Goal: Check status: Check status

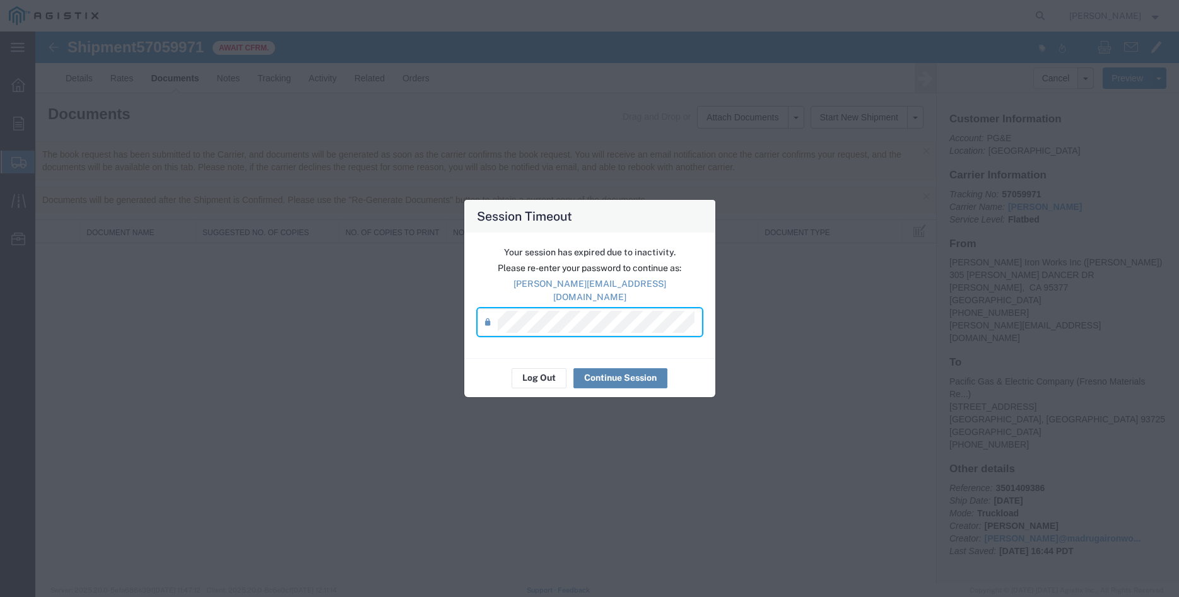
click at [611, 368] on button "Continue Session" at bounding box center [620, 378] width 94 height 20
click at [612, 380] on button "Continue Session" at bounding box center [620, 378] width 94 height 20
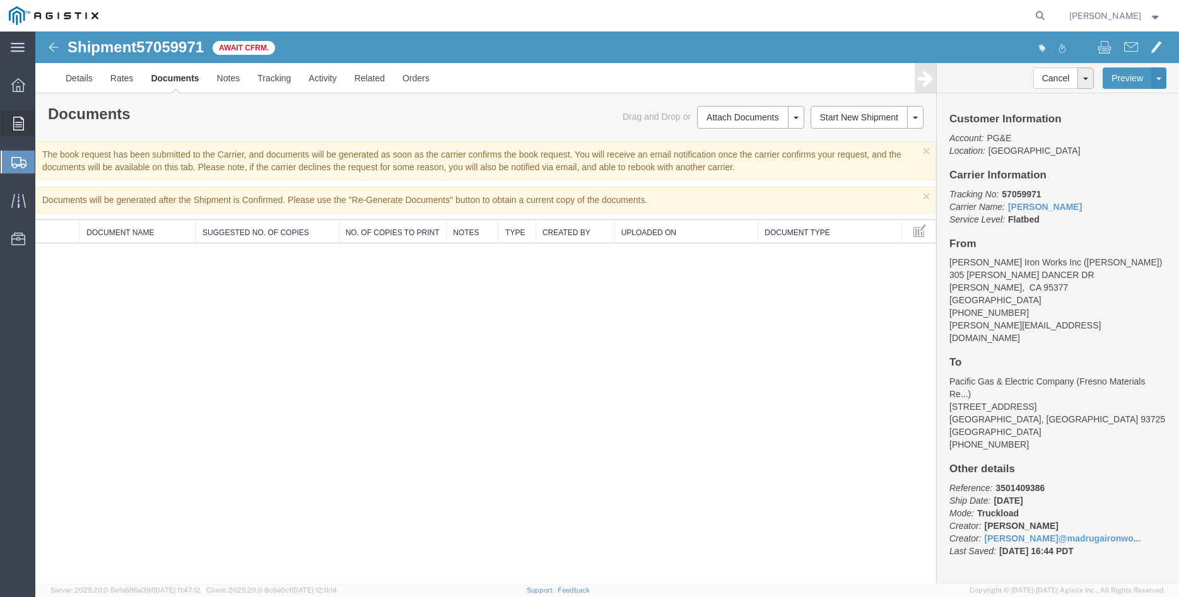
click at [16, 124] on icon at bounding box center [18, 124] width 11 height 14
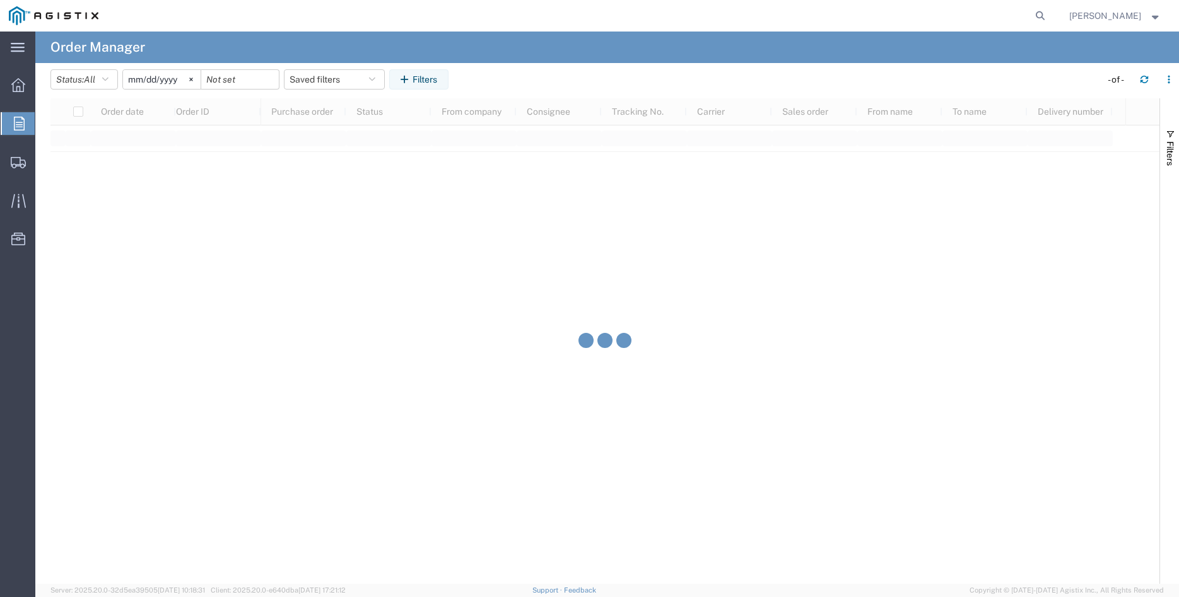
click at [19, 120] on icon at bounding box center [19, 124] width 11 height 14
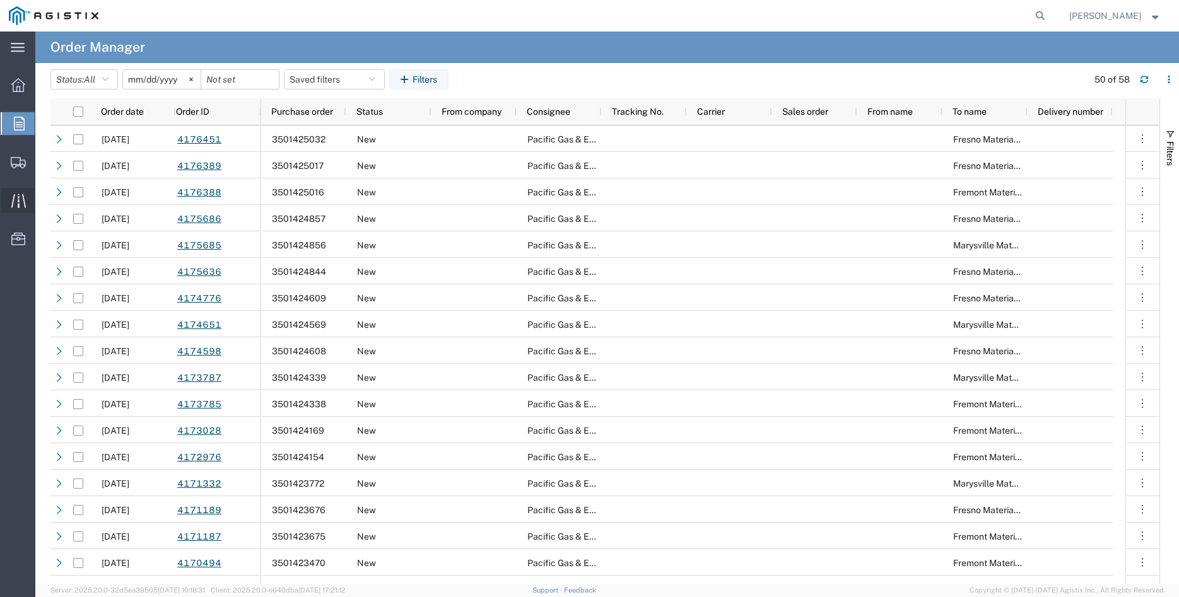
click at [8, 189] on div at bounding box center [18, 200] width 35 height 25
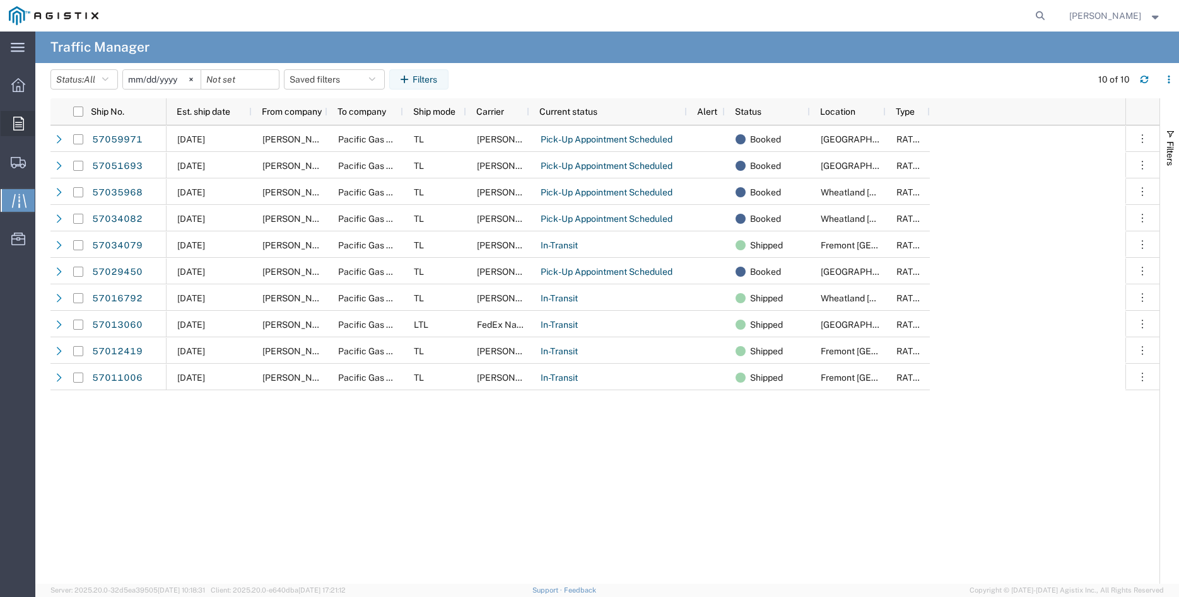
click at [14, 129] on icon at bounding box center [18, 124] width 11 height 14
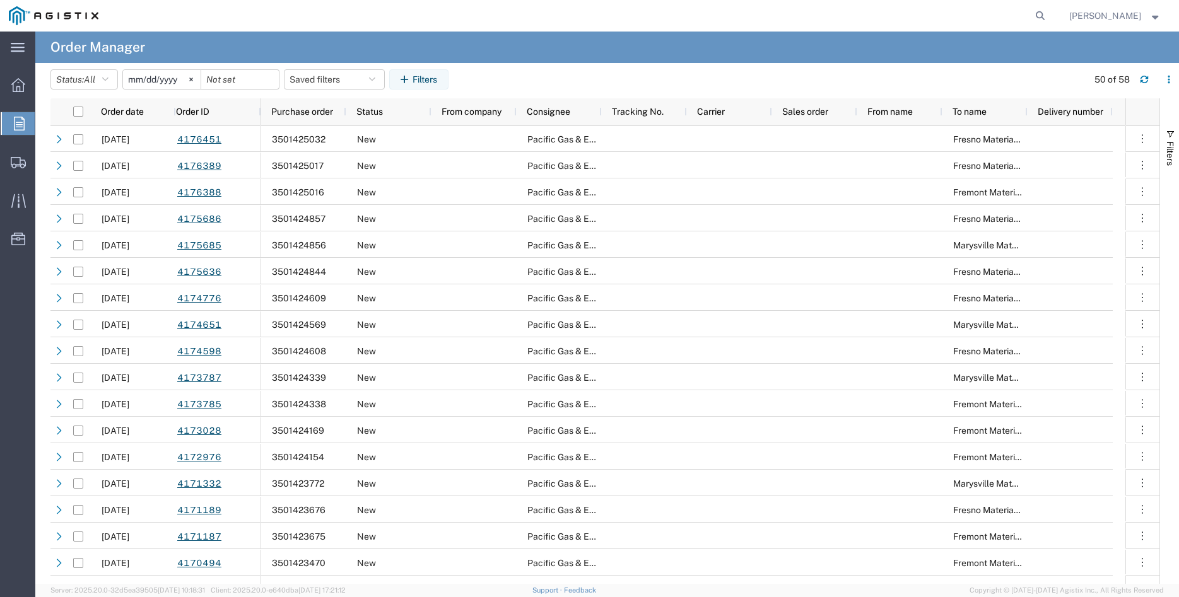
click at [14, 129] on icon at bounding box center [19, 124] width 11 height 14
click at [201, 76] on svg-icon at bounding box center [191, 79] width 19 height 19
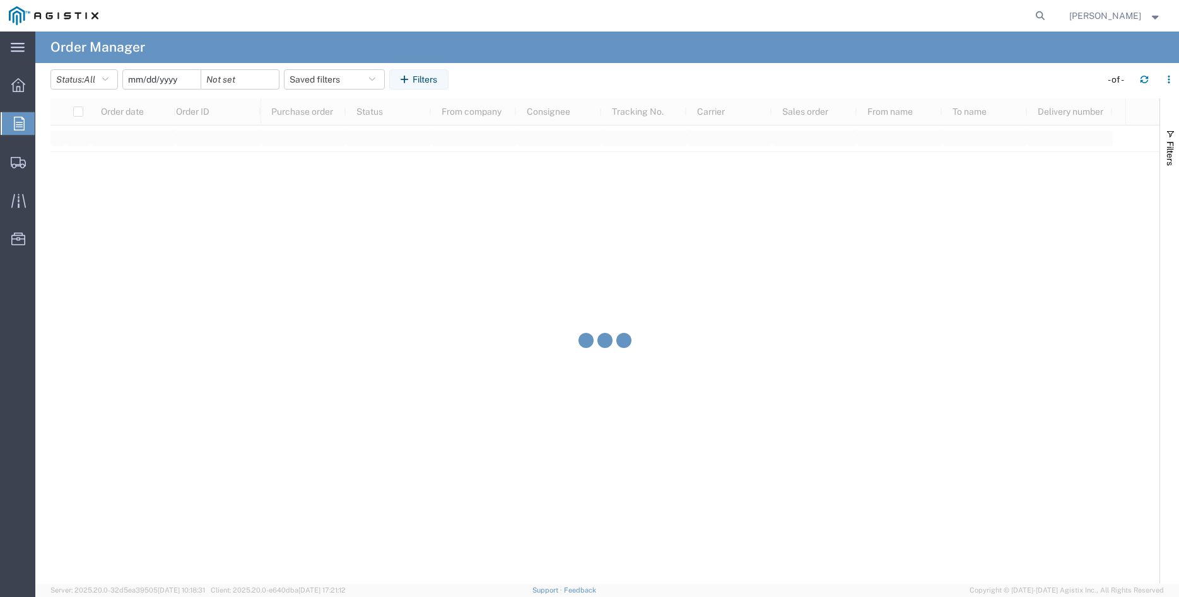
click at [156, 82] on input "date" at bounding box center [162, 79] width 78 height 19
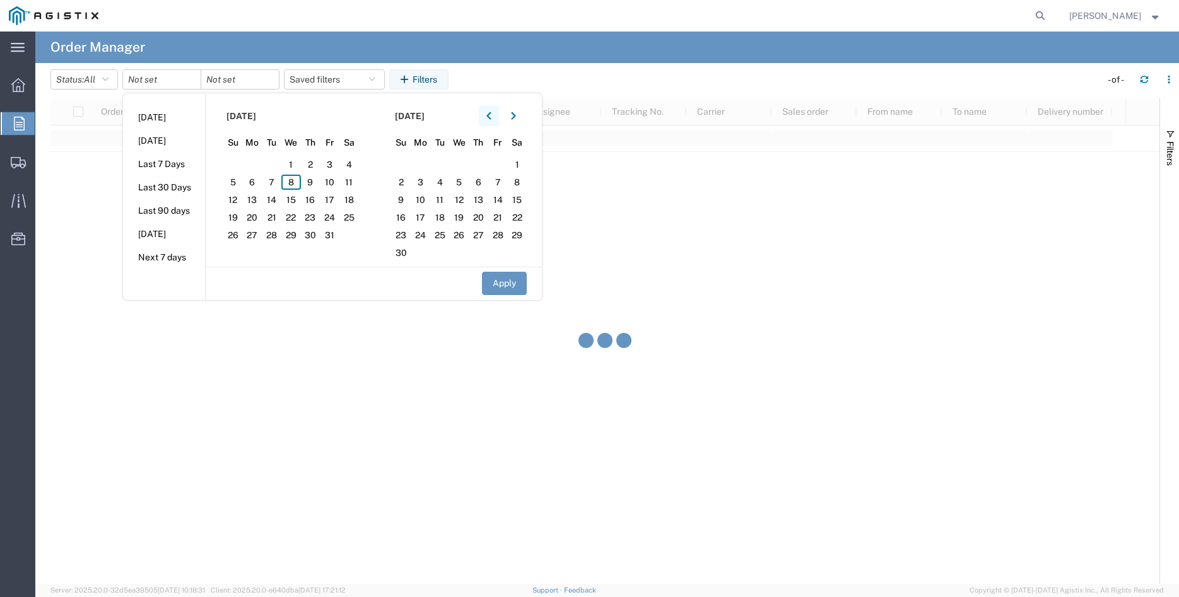
click at [499, 118] on button "button" at bounding box center [489, 116] width 20 height 20
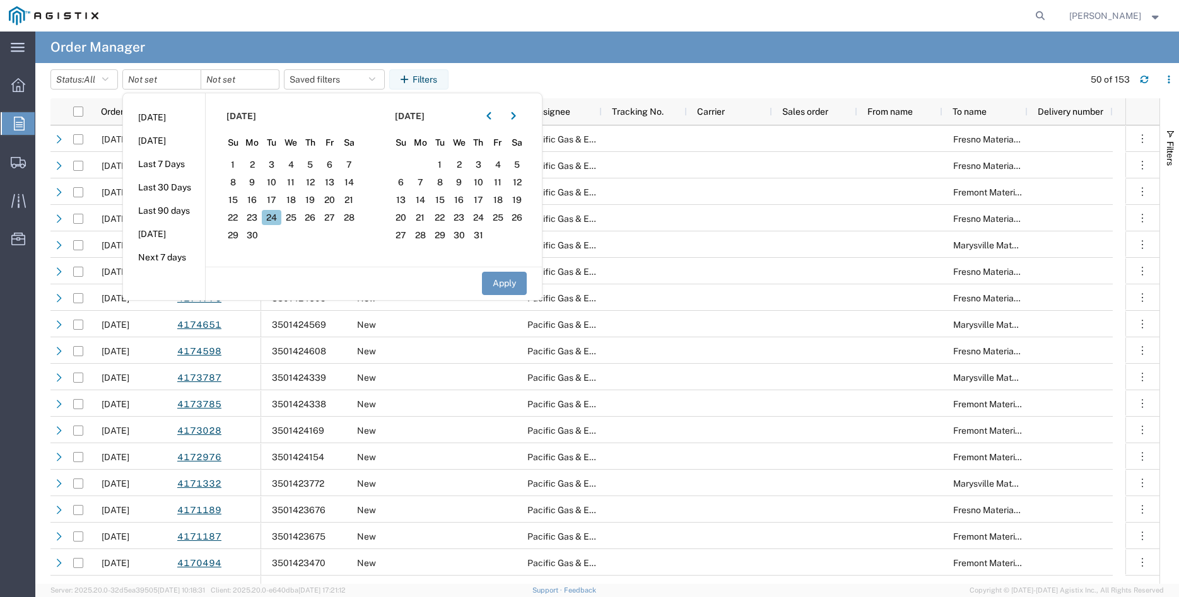
click at [276, 220] on span "24" at bounding box center [272, 217] width 20 height 15
click at [505, 283] on button "Apply" at bounding box center [504, 283] width 45 height 23
type input "[DATE]"
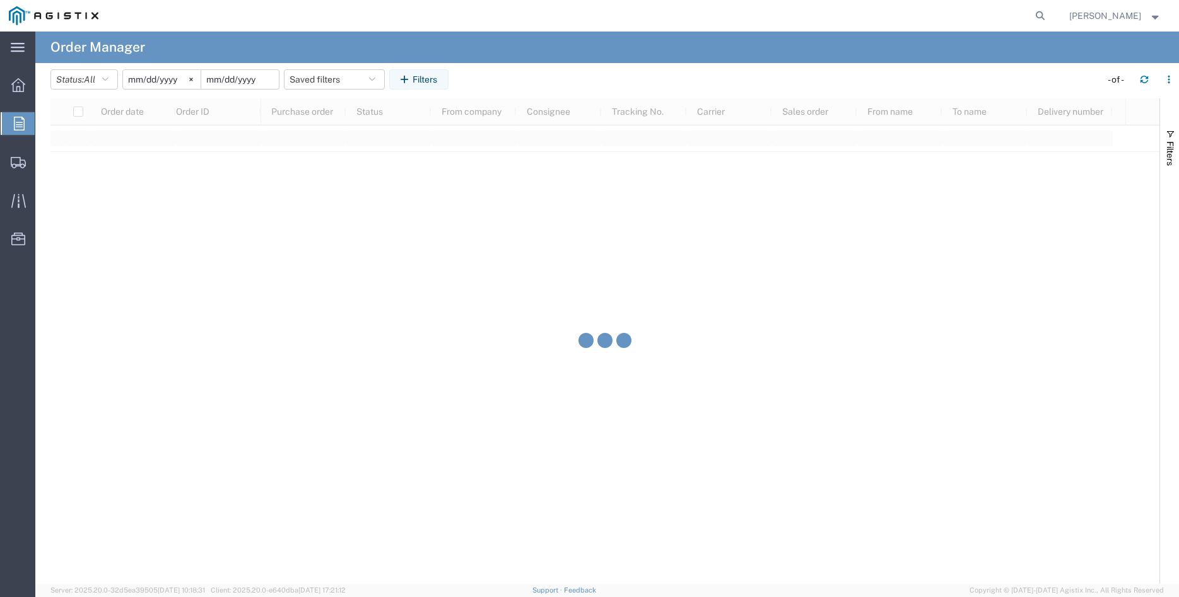
click at [255, 84] on input "date" at bounding box center [240, 79] width 78 height 19
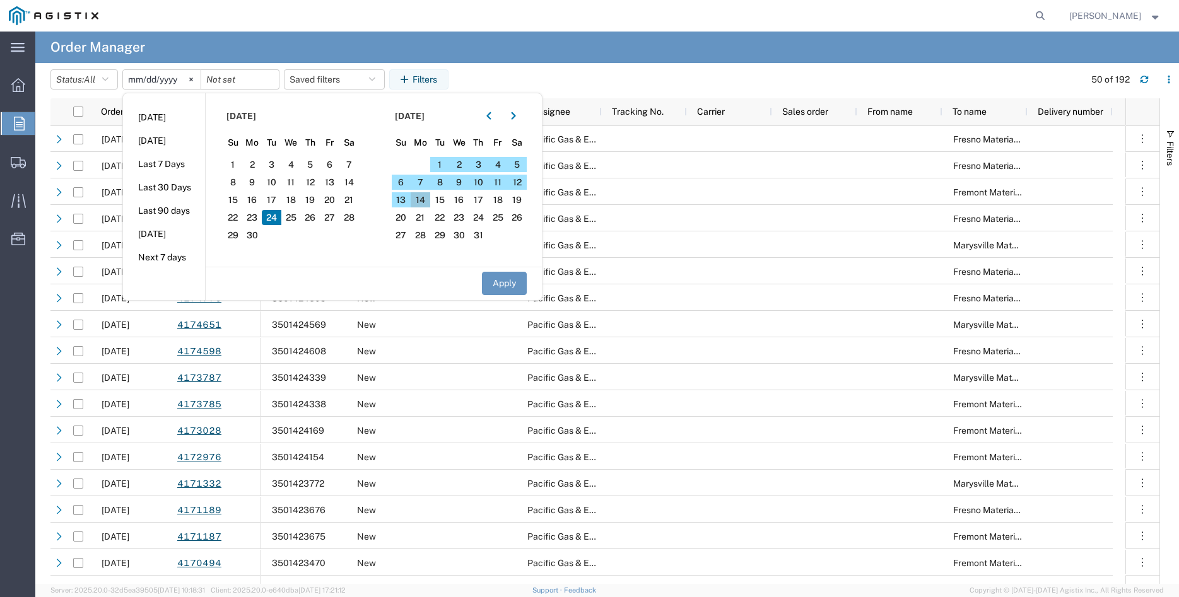
click at [424, 202] on span "14" at bounding box center [421, 199] width 20 height 15
click at [510, 286] on button "Apply" at bounding box center [504, 283] width 45 height 23
type input "[DATE]"
